Goal: Information Seeking & Learning: Compare options

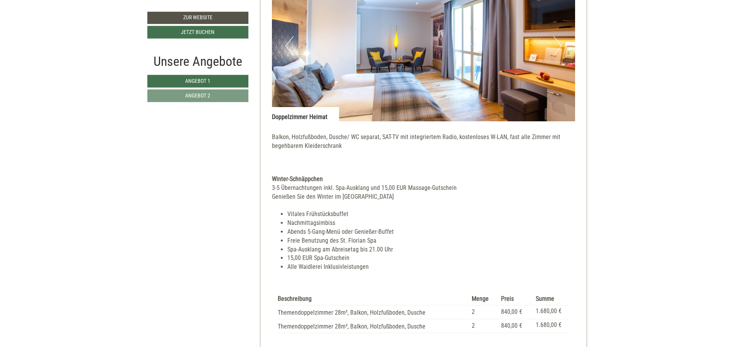
scroll to position [1110, 0]
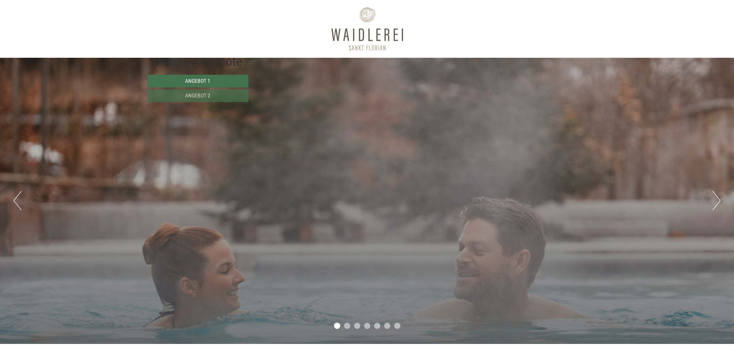
scroll to position [509, 0]
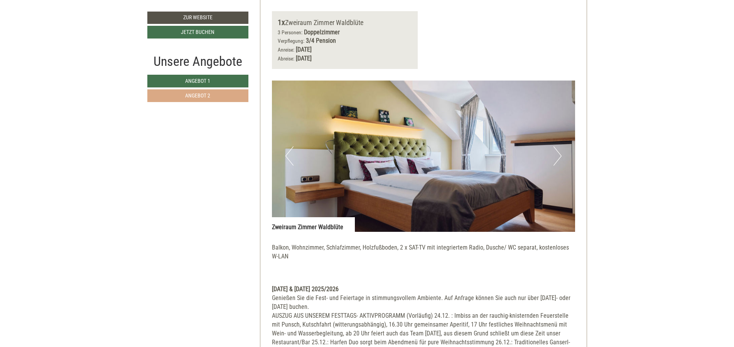
click at [233, 93] on link "Angebot 2" at bounding box center [197, 95] width 101 height 13
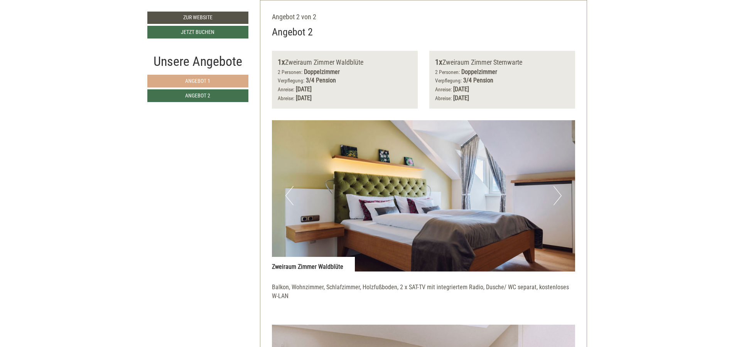
click at [227, 76] on link "Angebot 1" at bounding box center [197, 81] width 101 height 13
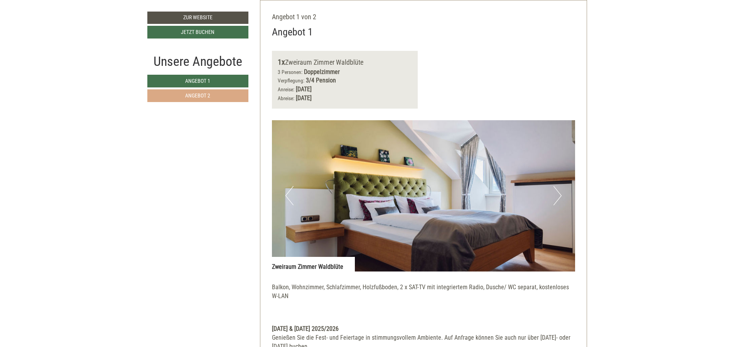
click at [225, 94] on link "Angebot 2" at bounding box center [197, 95] width 101 height 13
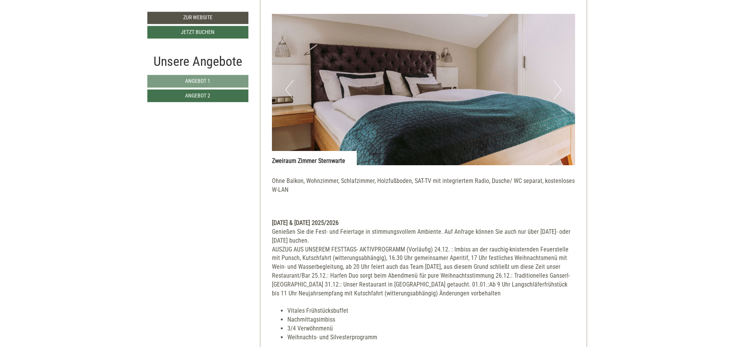
scroll to position [839, 0]
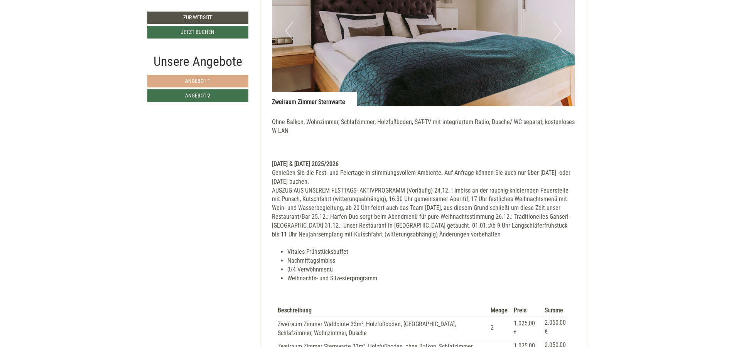
click at [224, 82] on link "Angebot 1" at bounding box center [197, 81] width 101 height 13
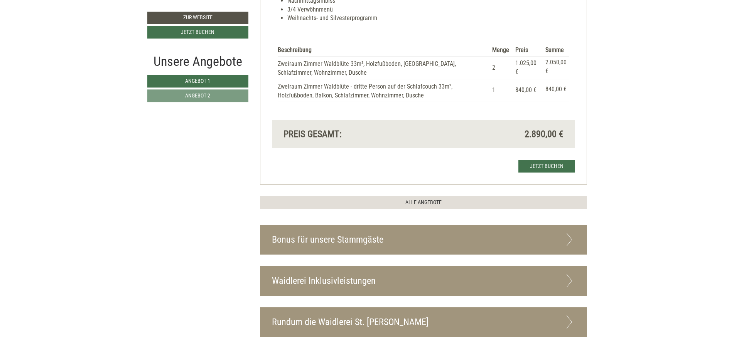
scroll to position [932, 0]
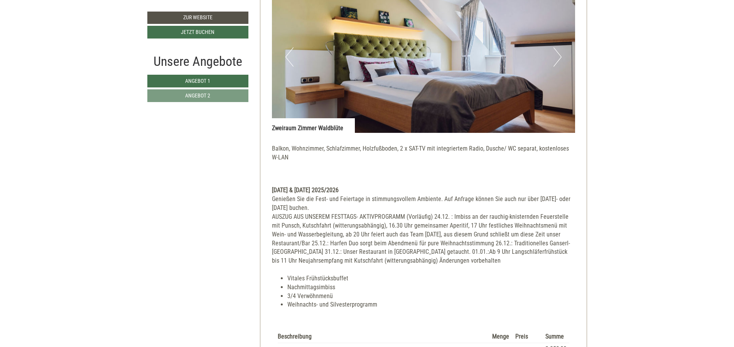
click at [221, 103] on div "Unsere Angebote Angebot 1 Angebot 2" at bounding box center [198, 81] width 103 height 59
click at [222, 98] on link "Angebot 2" at bounding box center [197, 95] width 101 height 13
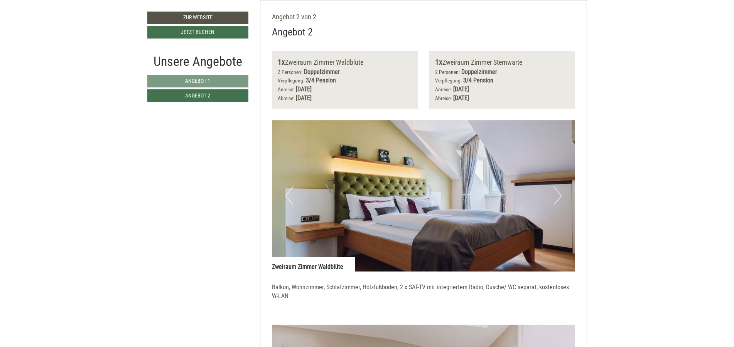
scroll to position [701, 0]
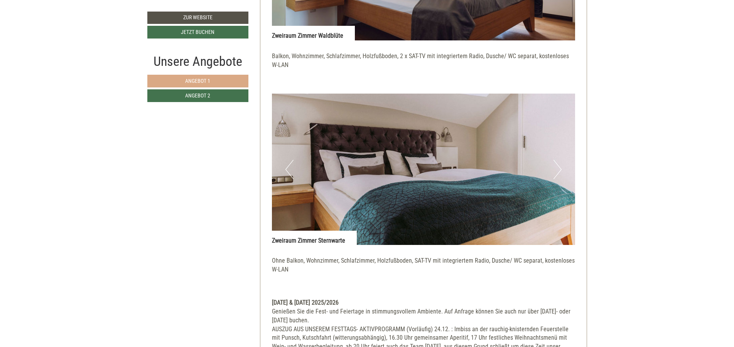
click at [184, 81] on link "Angebot 1" at bounding box center [197, 81] width 101 height 13
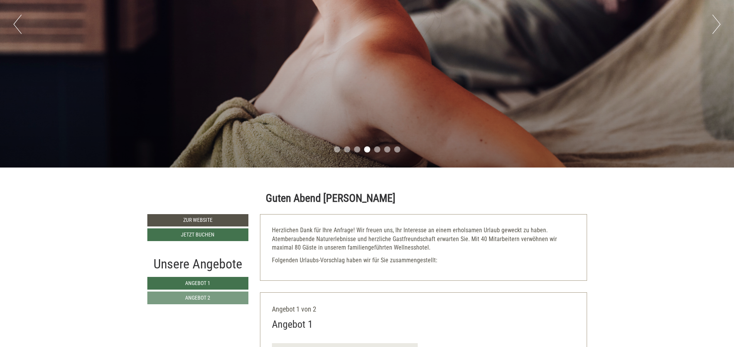
scroll to position [145, 0]
